Goal: Transaction & Acquisition: Download file/media

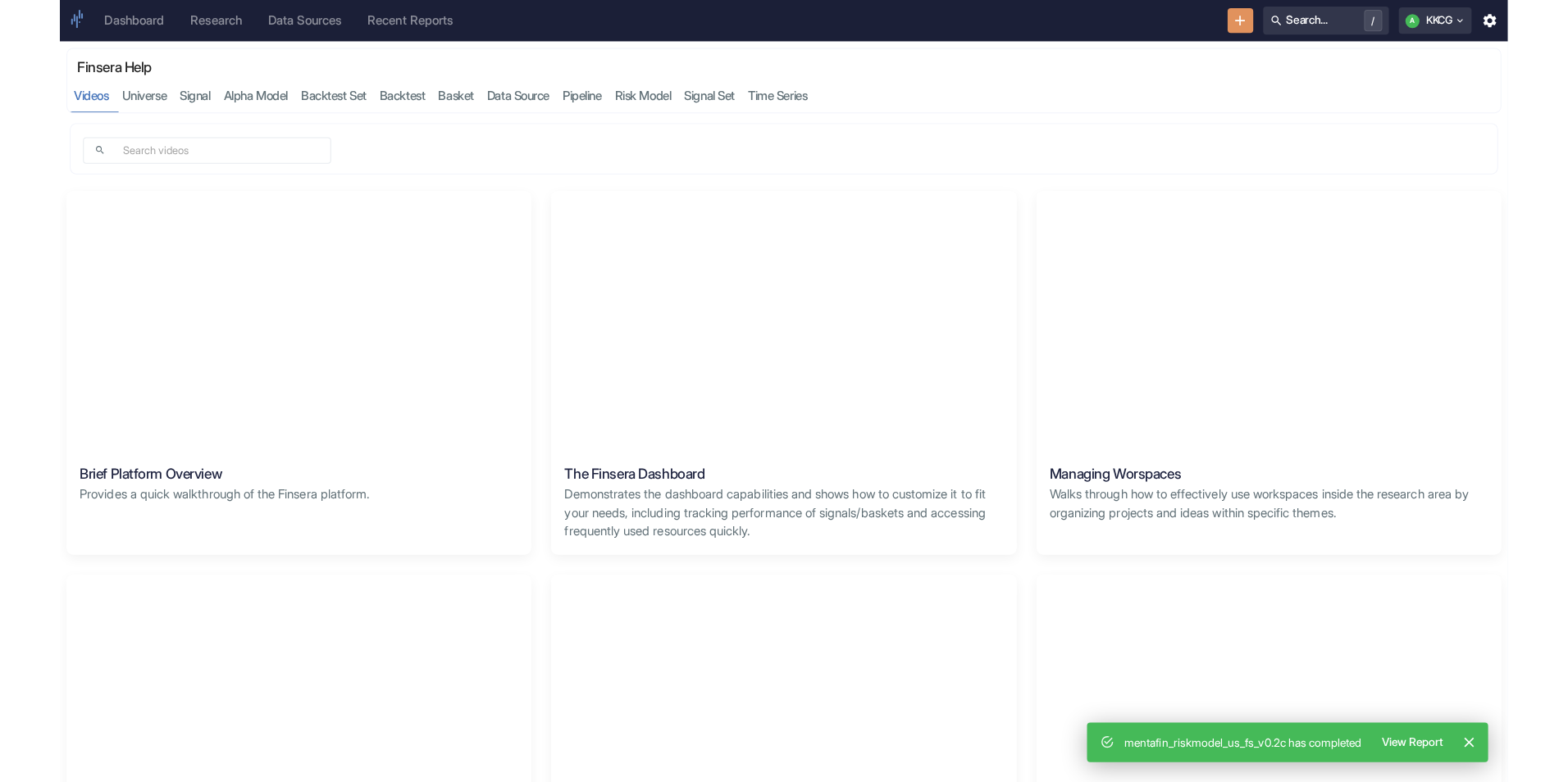
scroll to position [1607, 0]
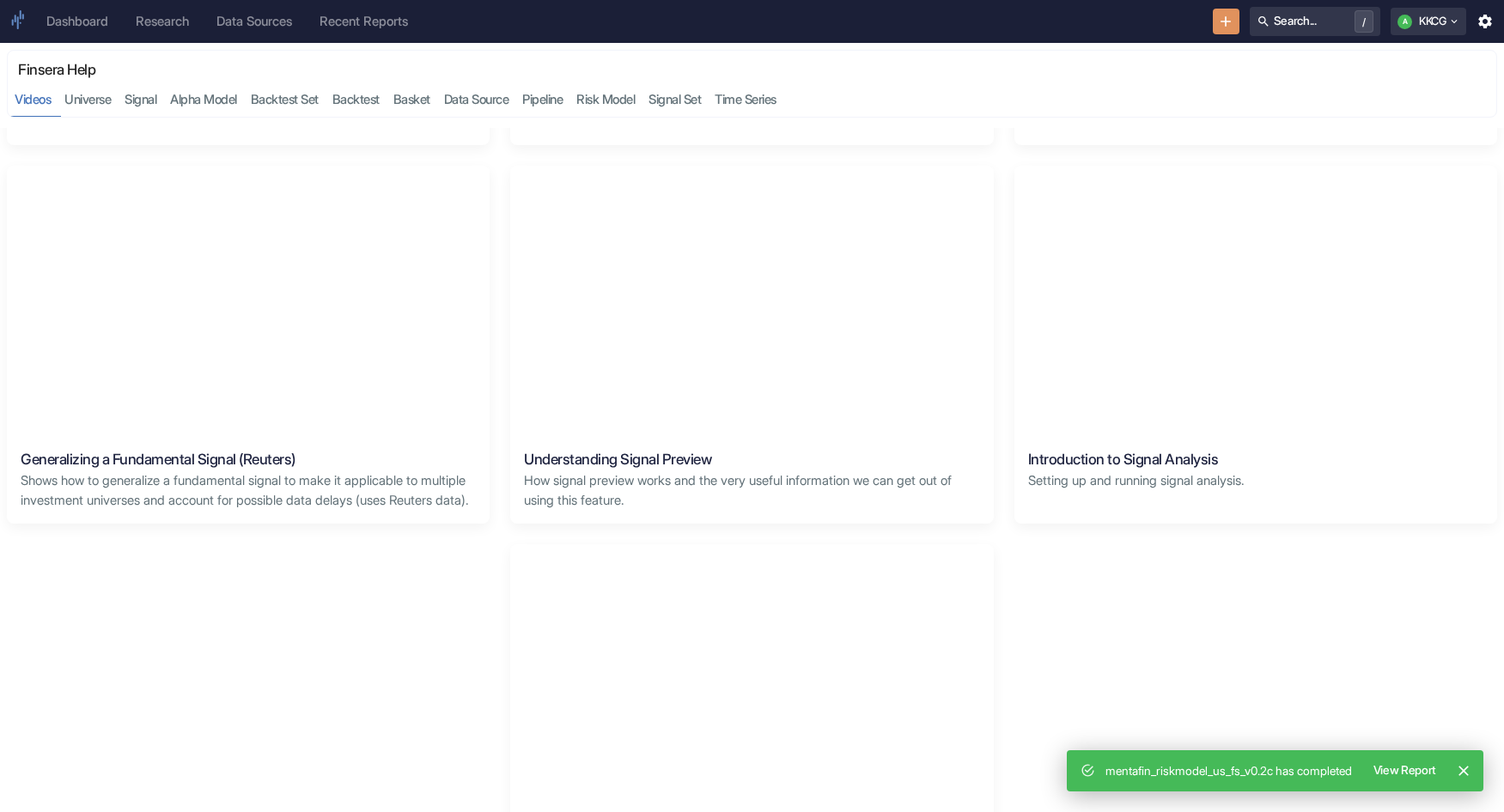
click at [78, 23] on div "Dashboard" at bounding box center [77, 21] width 61 height 16
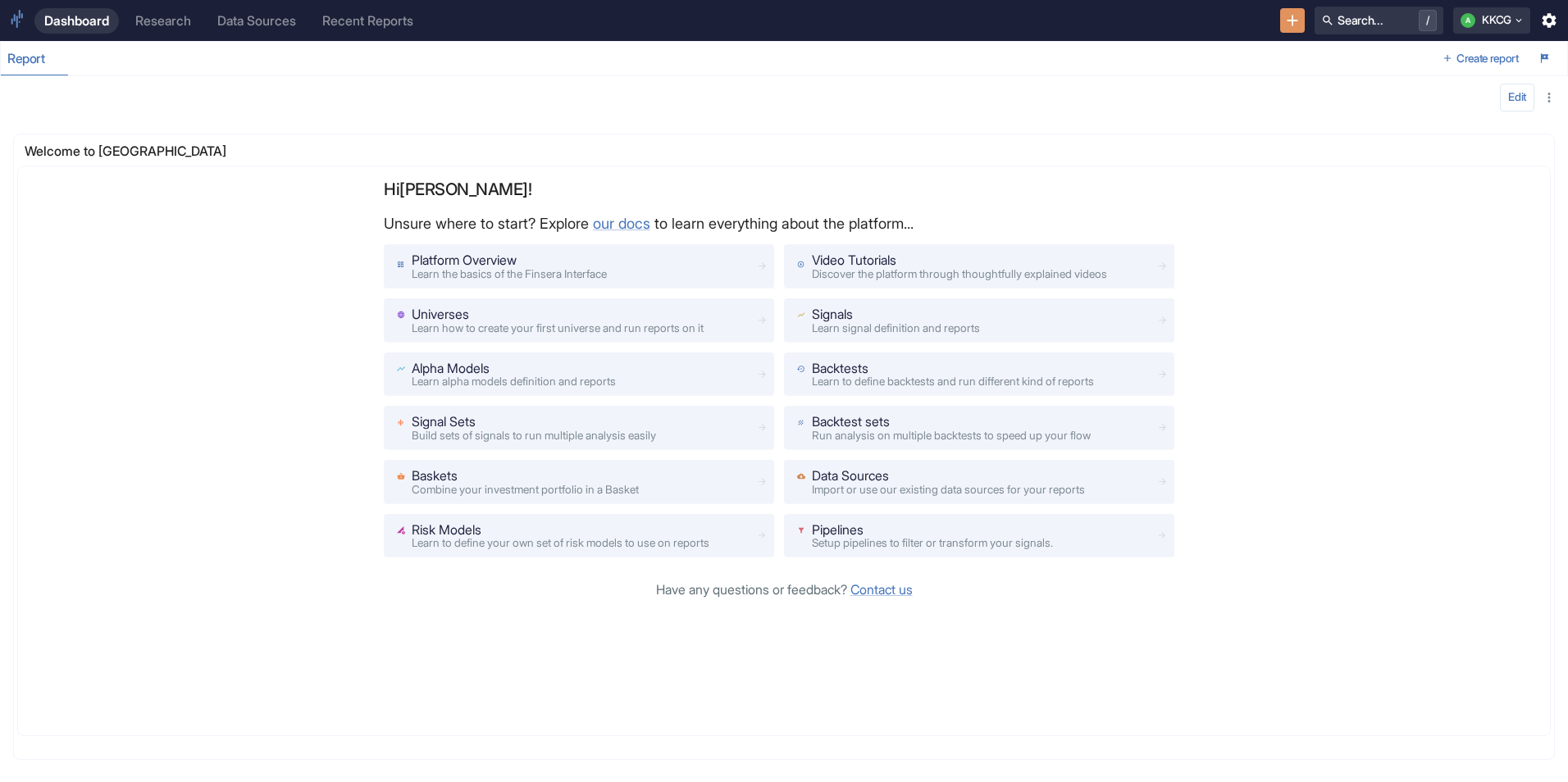
click at [153, 19] on div "Research" at bounding box center [163, 21] width 56 height 16
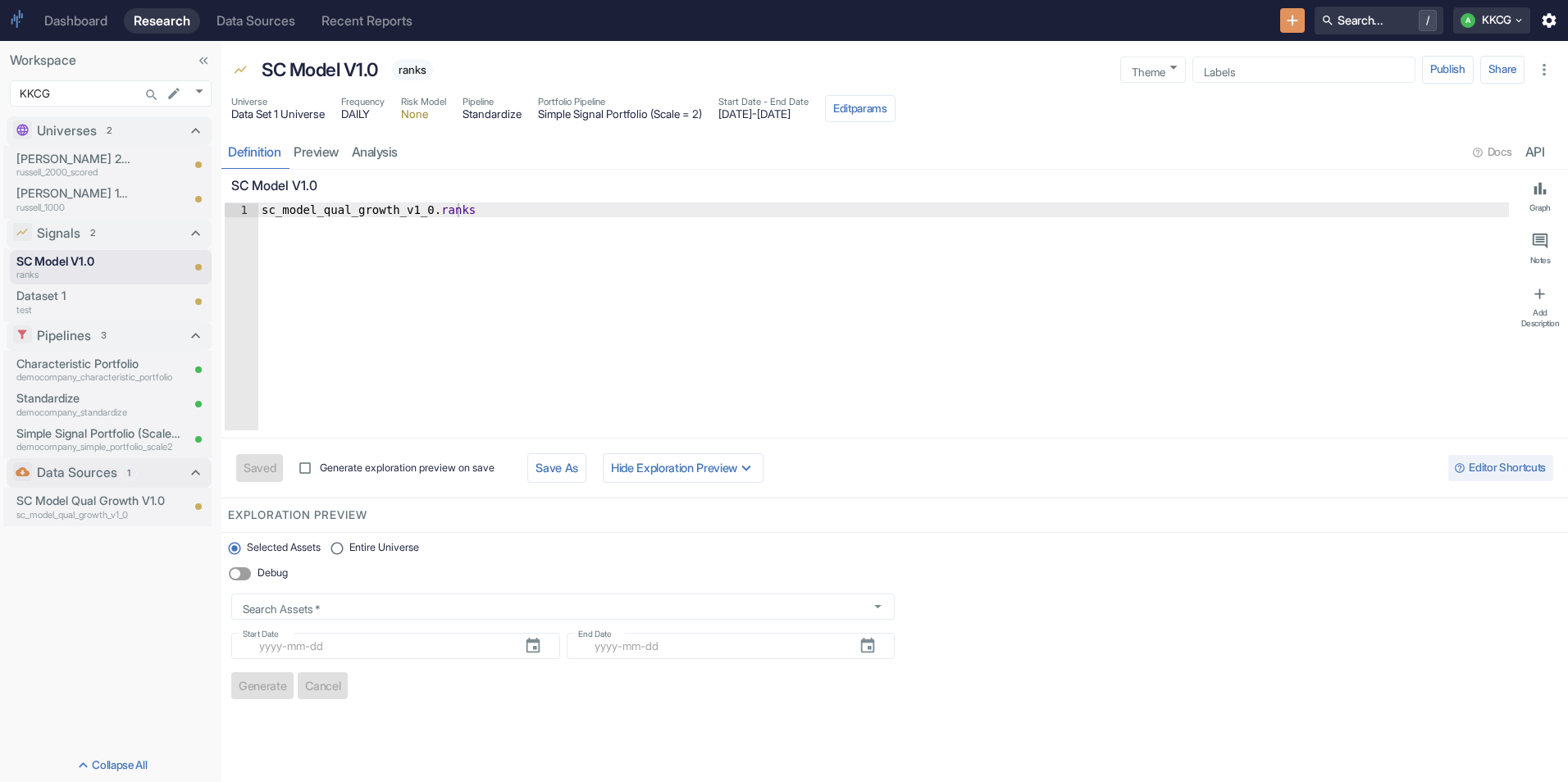
click at [76, 469] on p "Data Sources" at bounding box center [77, 473] width 80 height 20
click at [76, 469] on p "Data Sources" at bounding box center [77, 475] width 80 height 20
type textarea "x"
click at [76, 506] on p "SC Model Qual Growth V1.0" at bounding box center [98, 501] width 164 height 18
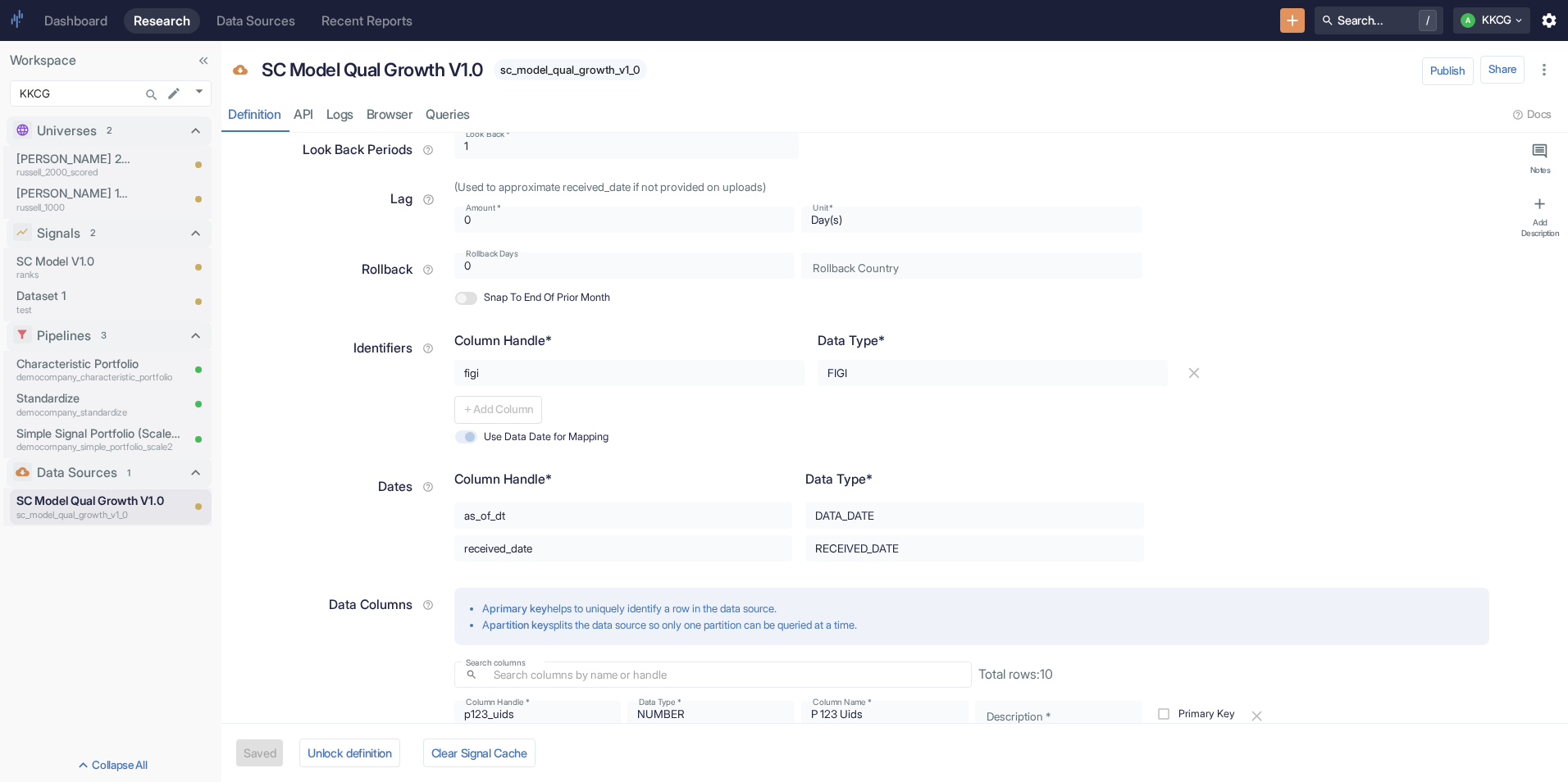
type textarea "x"
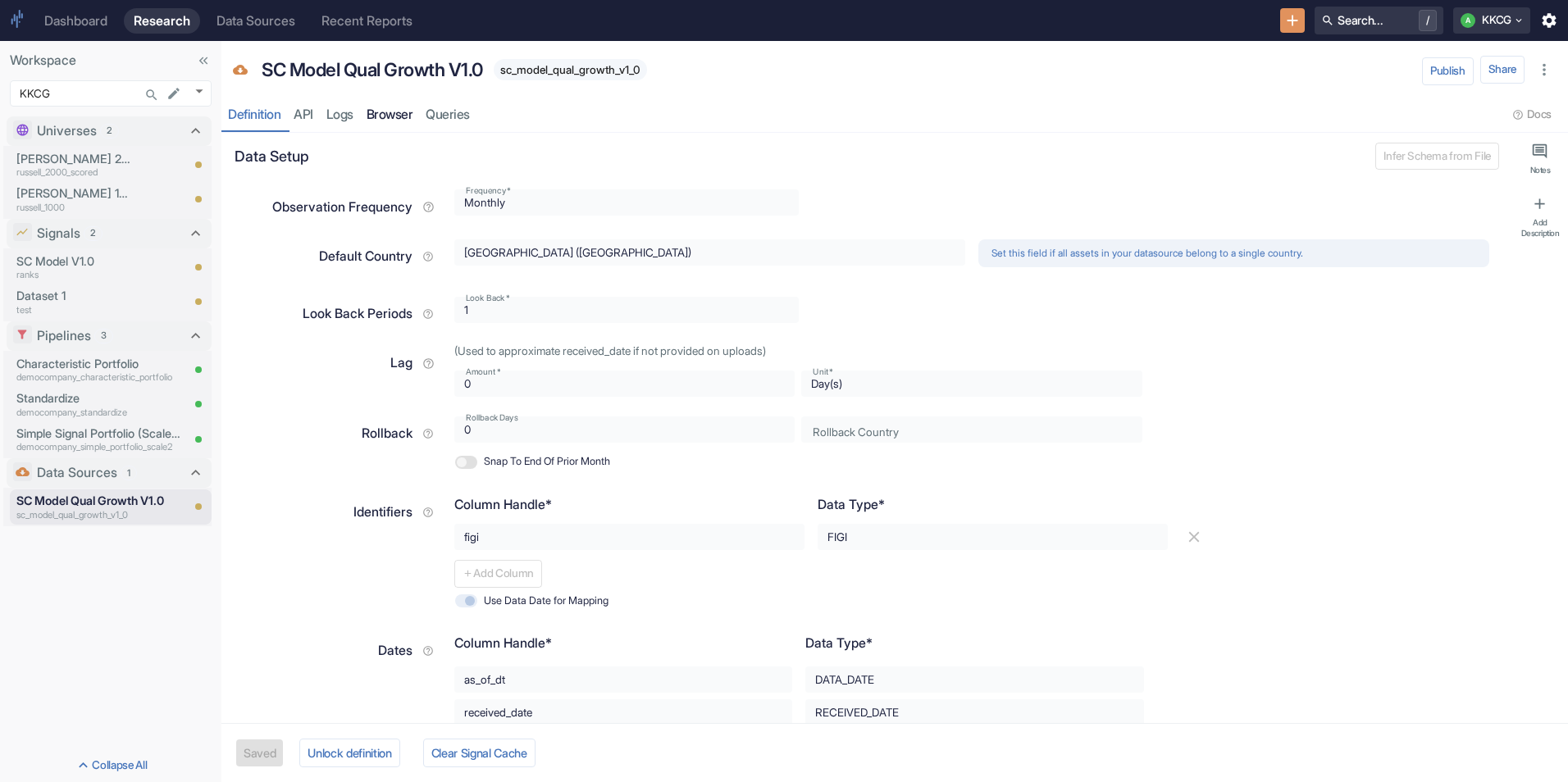
click at [378, 114] on link "Browser" at bounding box center [389, 116] width 60 height 34
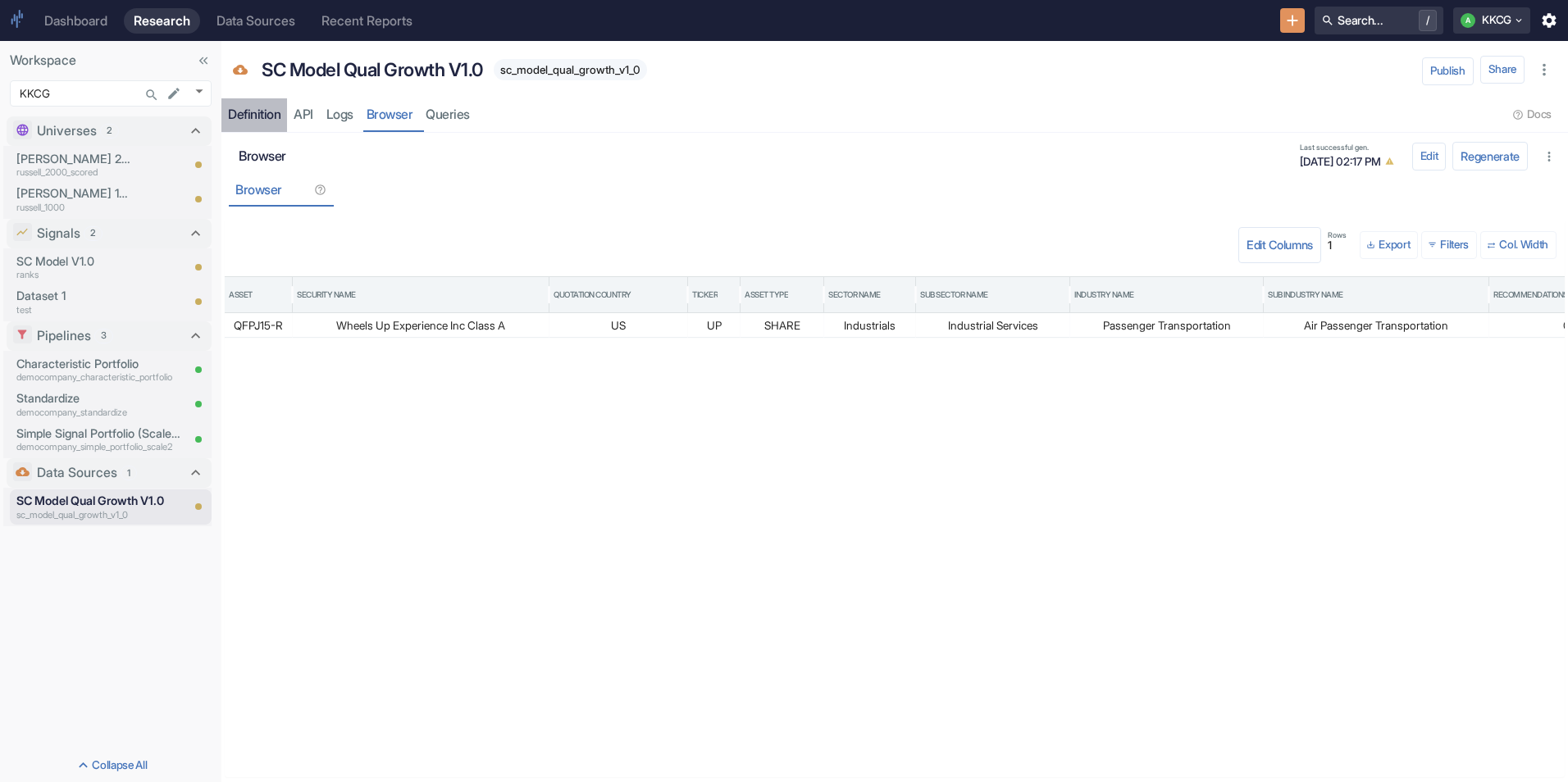
click at [274, 122] on div "Definition" at bounding box center [254, 115] width 52 height 16
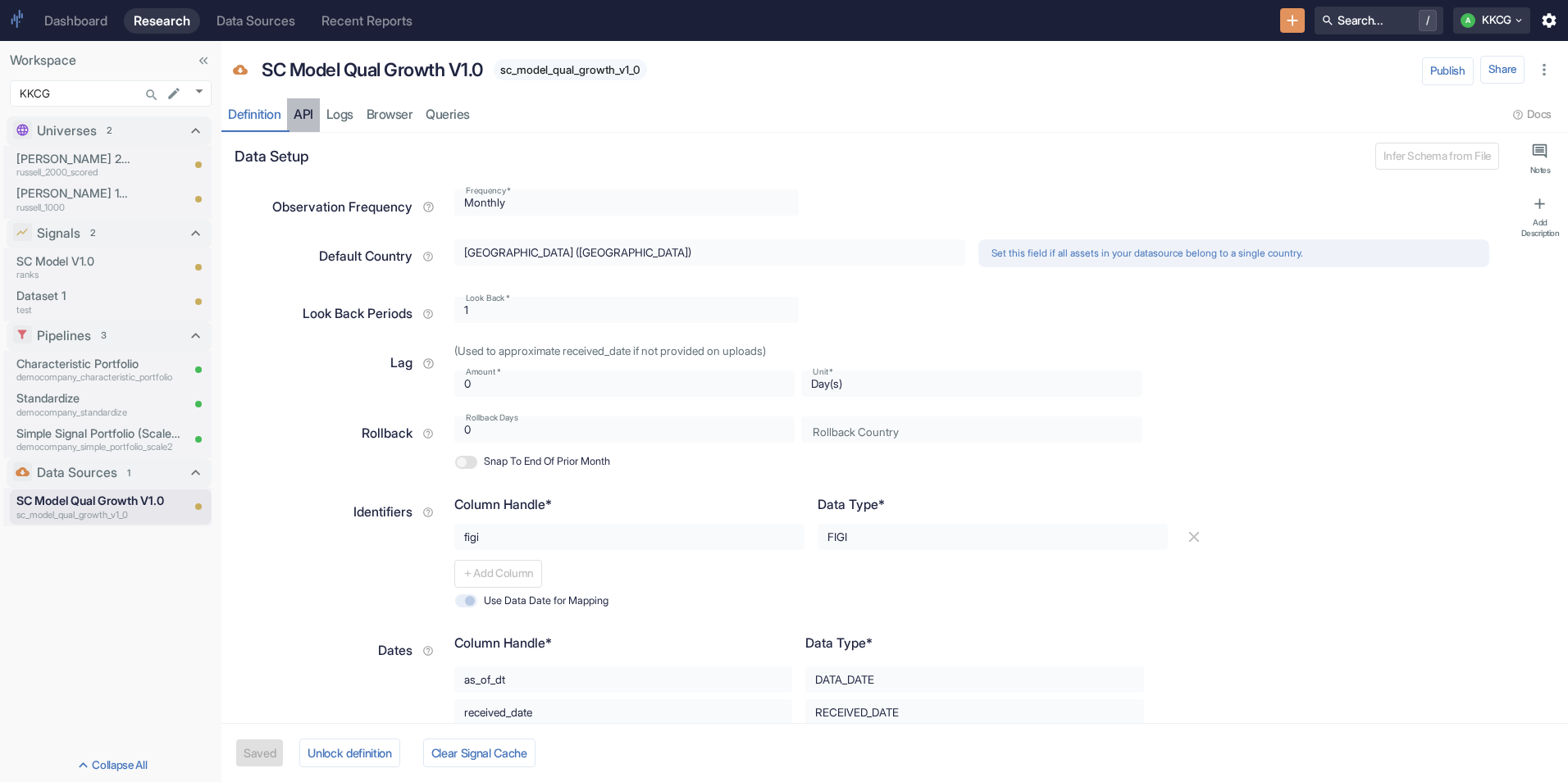
click at [313, 114] on link "API" at bounding box center [303, 116] width 33 height 34
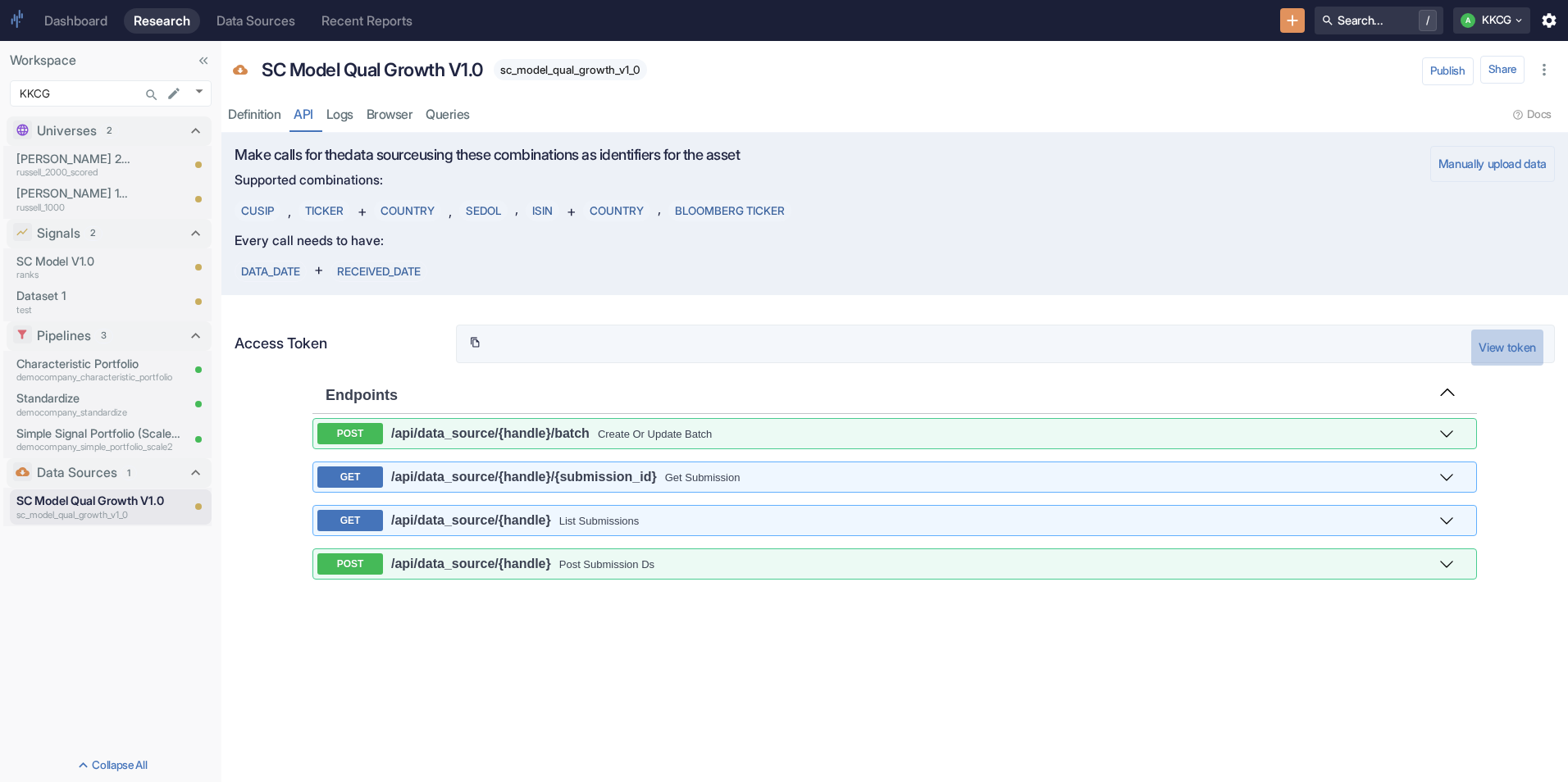
click at [1436, 347] on button "View token" at bounding box center [1507, 347] width 72 height 36
type input "[SECURITY_DATA]"
click at [1421, 475] on icon "get ​/api​/data_source​/{handle}​/{submission_id}" at bounding box center [1419, 477] width 15 height 16
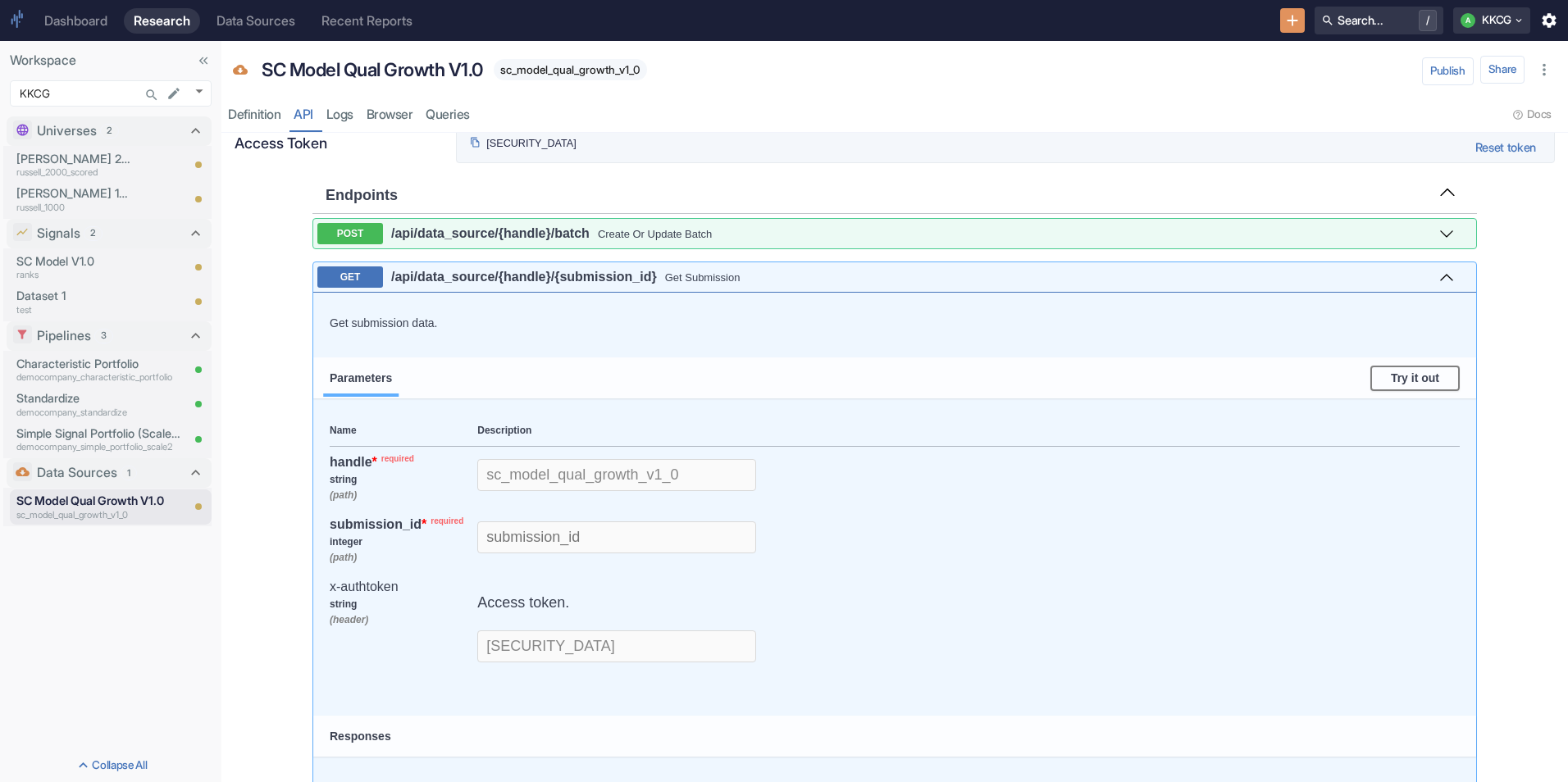
scroll to position [199, 0]
click at [1436, 283] on use at bounding box center [1442, 277] width 12 height 12
click at [1422, 283] on div "GET /api /data_source /{handle} /{submission_id} Get Submission" at bounding box center [894, 278] width 1163 height 30
click at [1412, 283] on icon "get ​/api​/data_source​/{handle}​/{submission_id}" at bounding box center [1419, 278] width 15 height 16
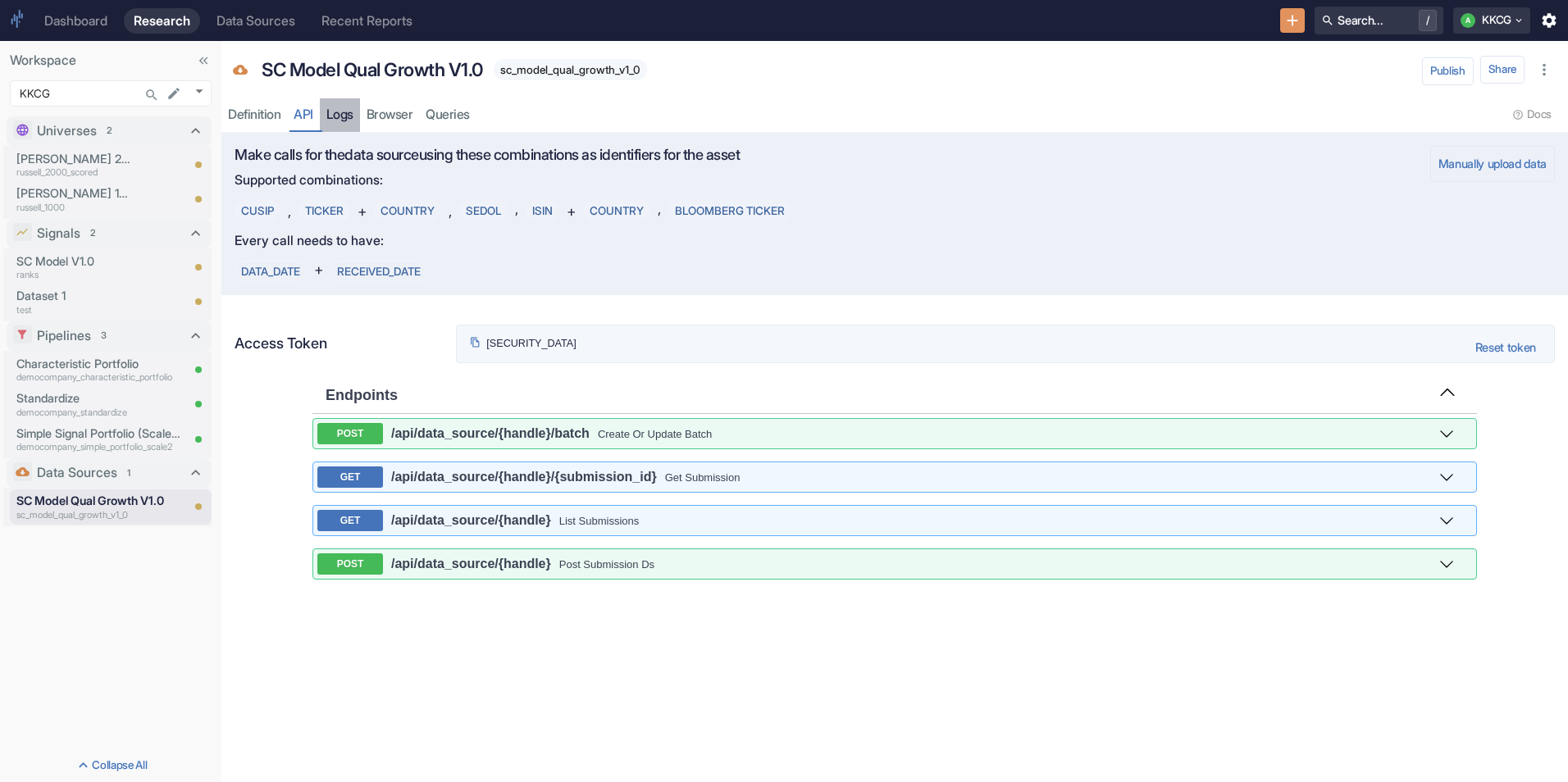
click at [341, 112] on link "Logs" at bounding box center [340, 116] width 40 height 34
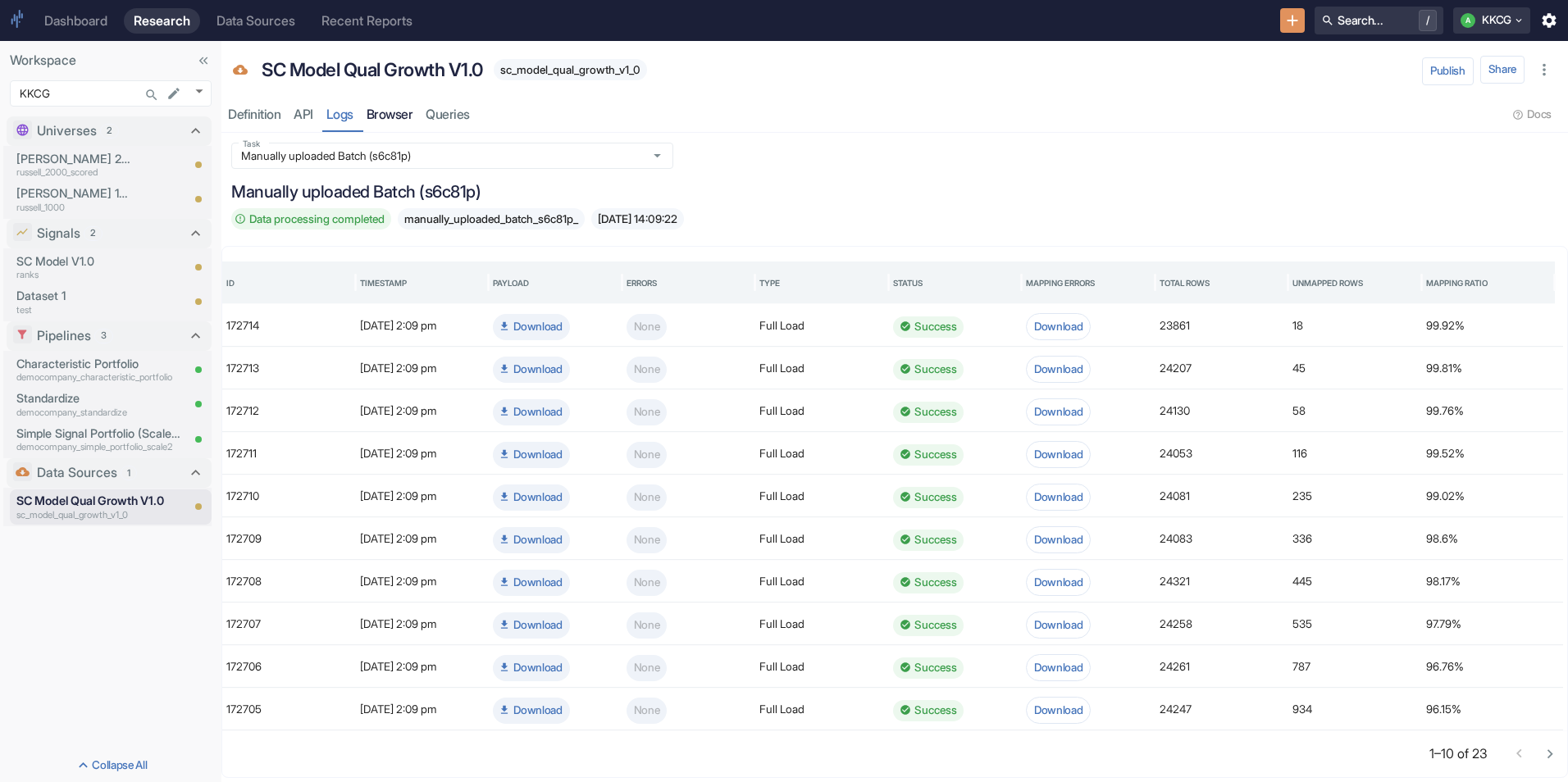
click at [385, 119] on link "Browser" at bounding box center [389, 116] width 60 height 34
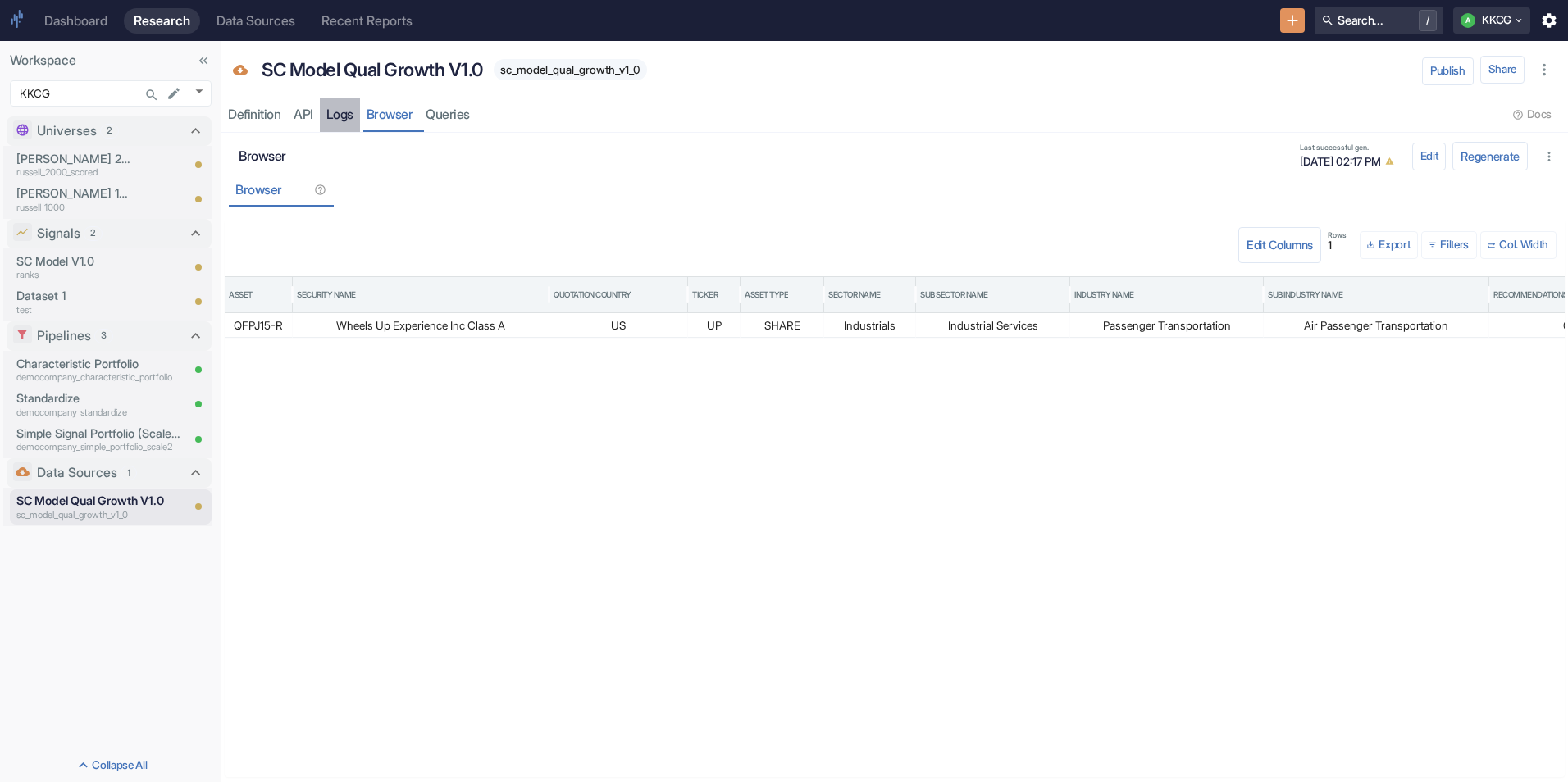
click at [342, 116] on link "Logs" at bounding box center [340, 116] width 40 height 34
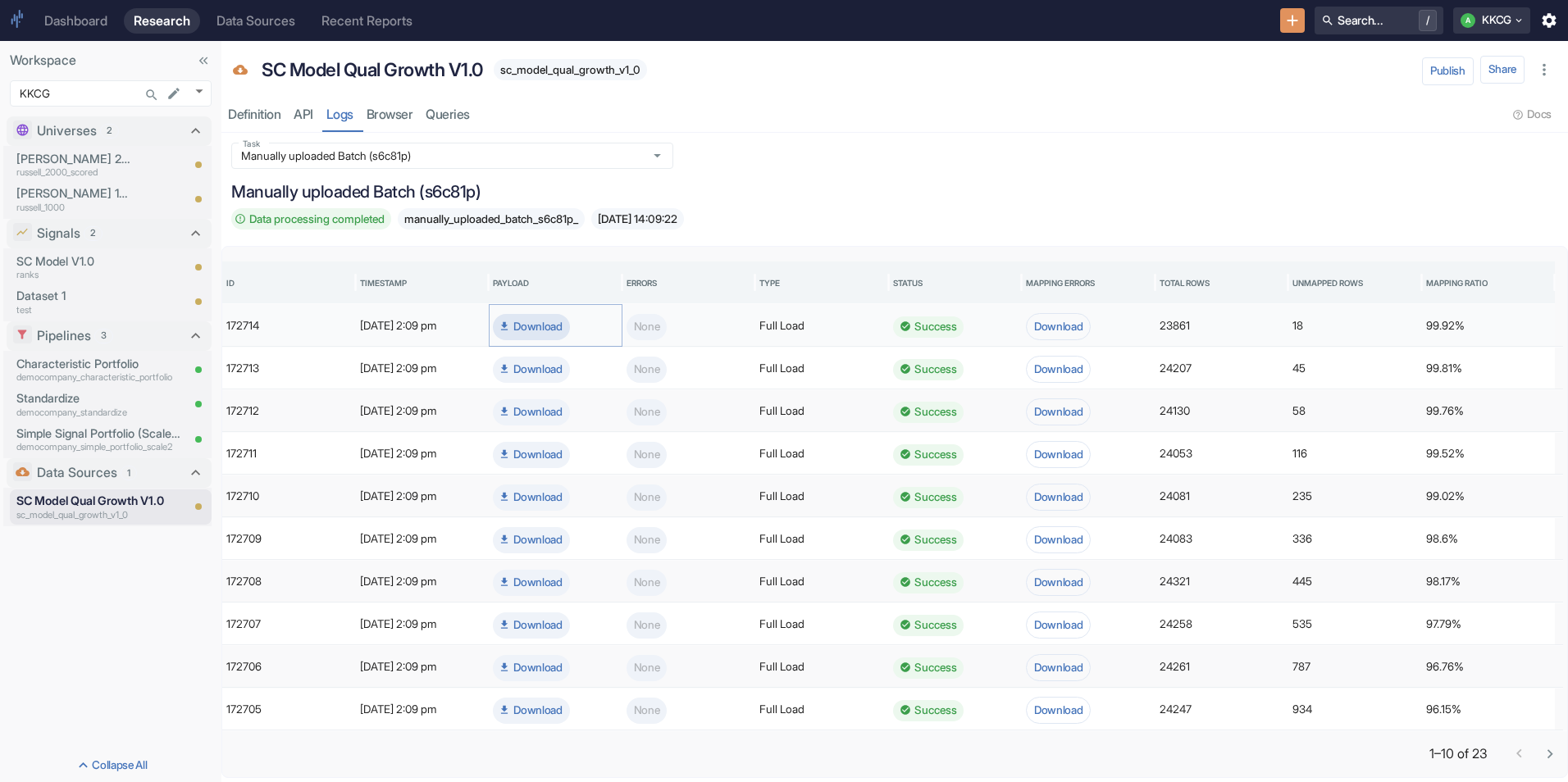
click at [530, 324] on button "Download" at bounding box center [532, 327] width 77 height 27
click at [1076, 328] on button "Download" at bounding box center [1058, 326] width 65 height 28
